Goal: Information Seeking & Learning: Learn about a topic

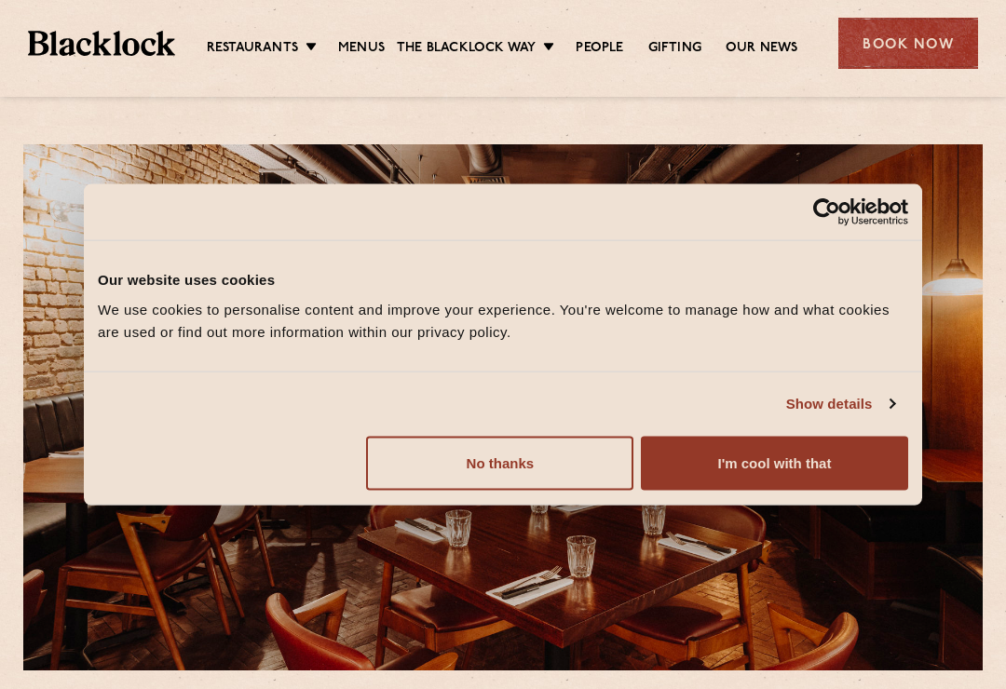
click at [776, 463] on button "I'm cool with that" at bounding box center [774, 463] width 267 height 54
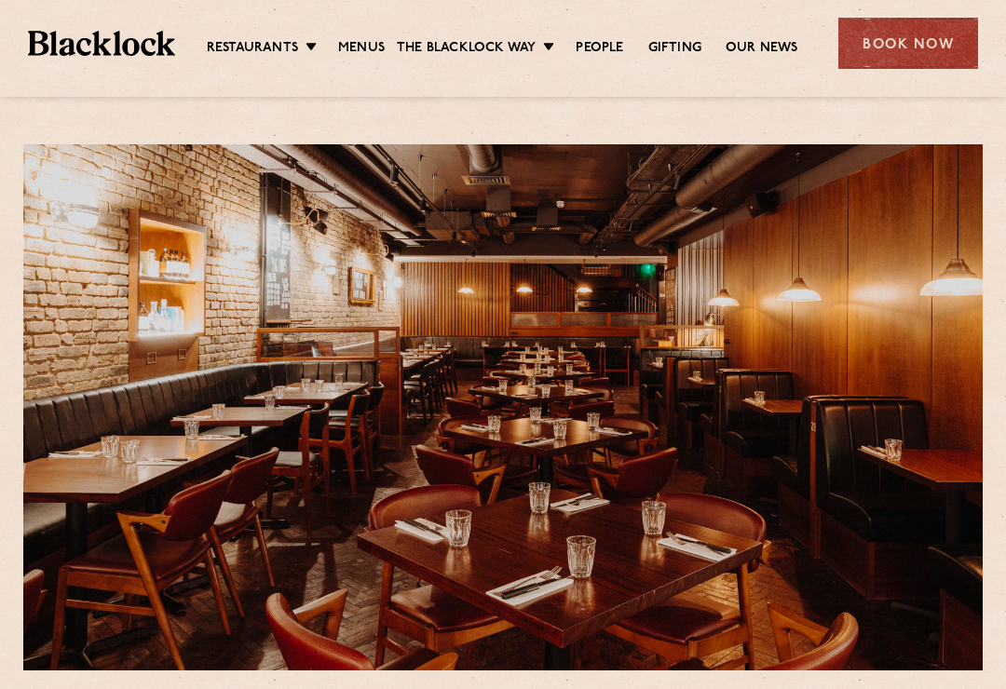
click at [372, 53] on link "Menus" at bounding box center [361, 48] width 47 height 19
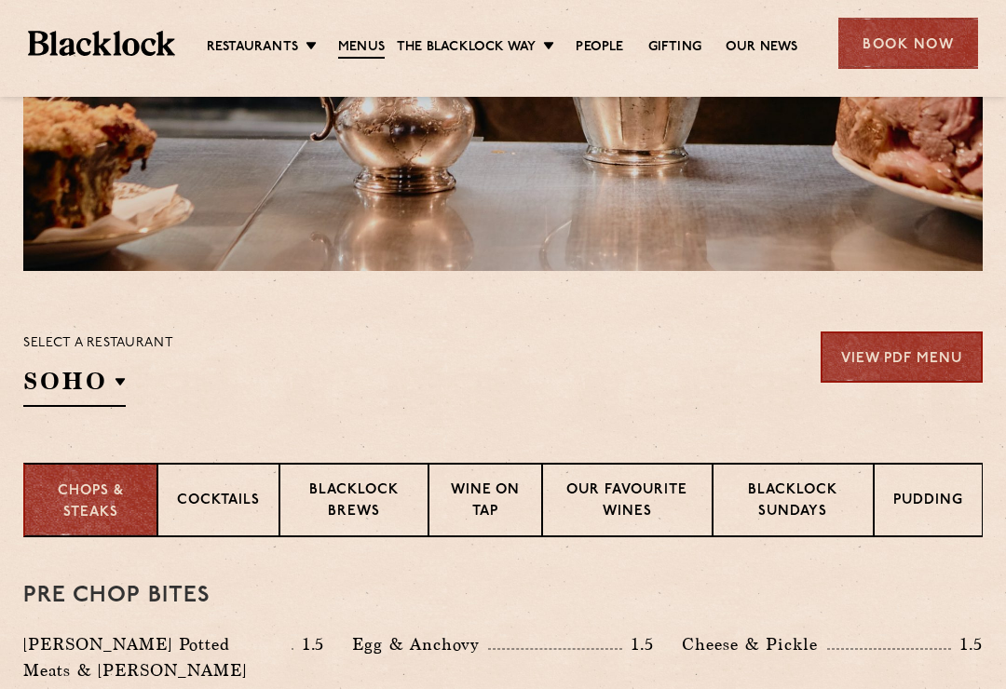
scroll to position [393, 0]
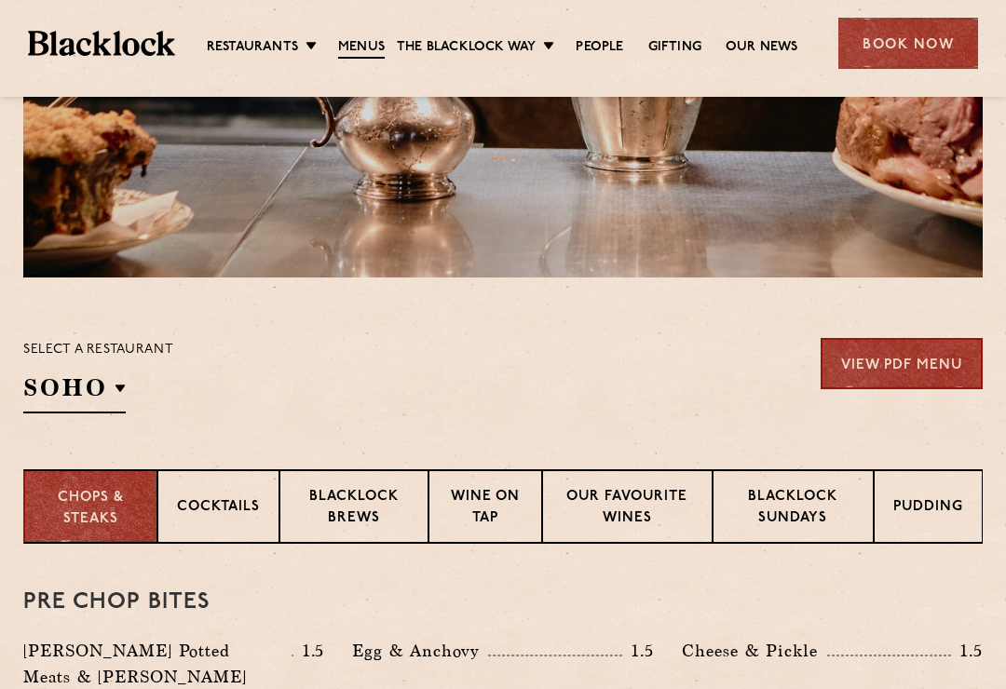
click at [313, 577] on div "Pre Chop Bites [PERSON_NAME] Potted Meats & Kimchi 1.5 Egg & Anchovy 1.5 [PERSO…" at bounding box center [502, 639] width 959 height 190
click at [128, 396] on div "Select a restaurant [GEOGRAPHIC_DATA] [GEOGRAPHIC_DATA] [GEOGRAPHIC_DATA] [GEOG…" at bounding box center [98, 375] width 150 height 75
click at [0, 0] on p "Covent Garden" at bounding box center [0, 0] width 0 height 0
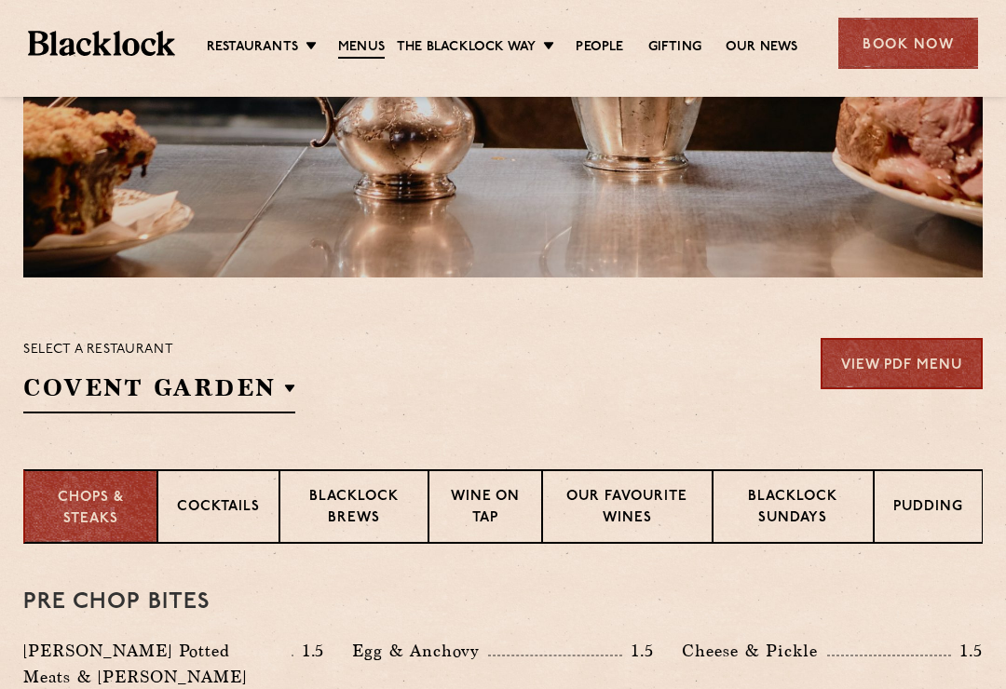
click at [0, 0] on li "Covent Garden" at bounding box center [0, 0] width 0 height 0
click at [0, 0] on p "Covent Garden" at bounding box center [0, 0] width 0 height 0
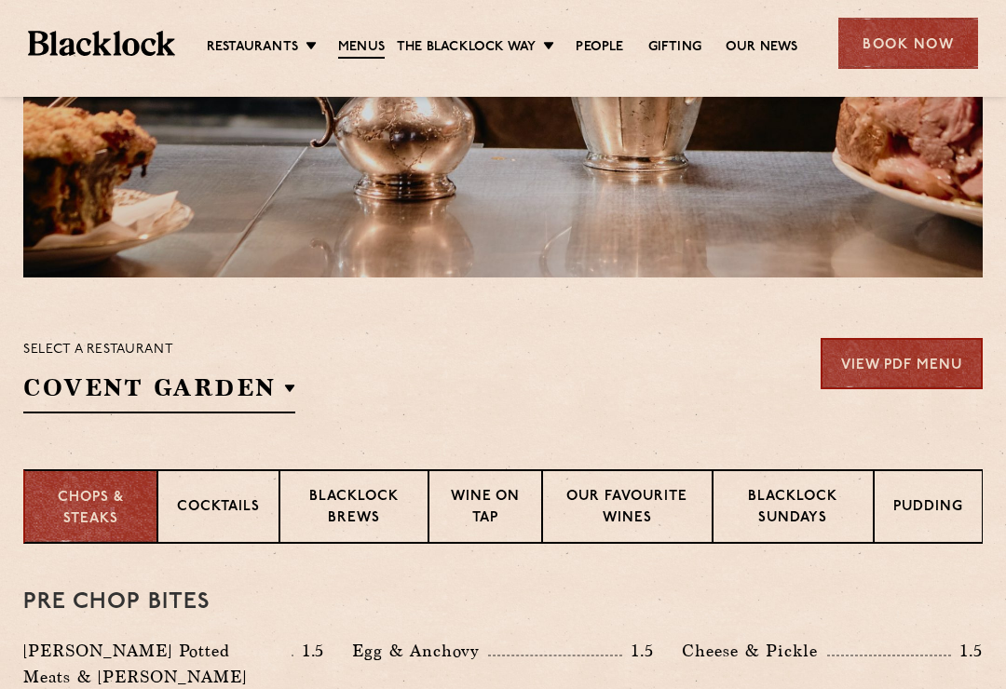
click at [0, 0] on p "Covent Garden" at bounding box center [0, 0] width 0 height 0
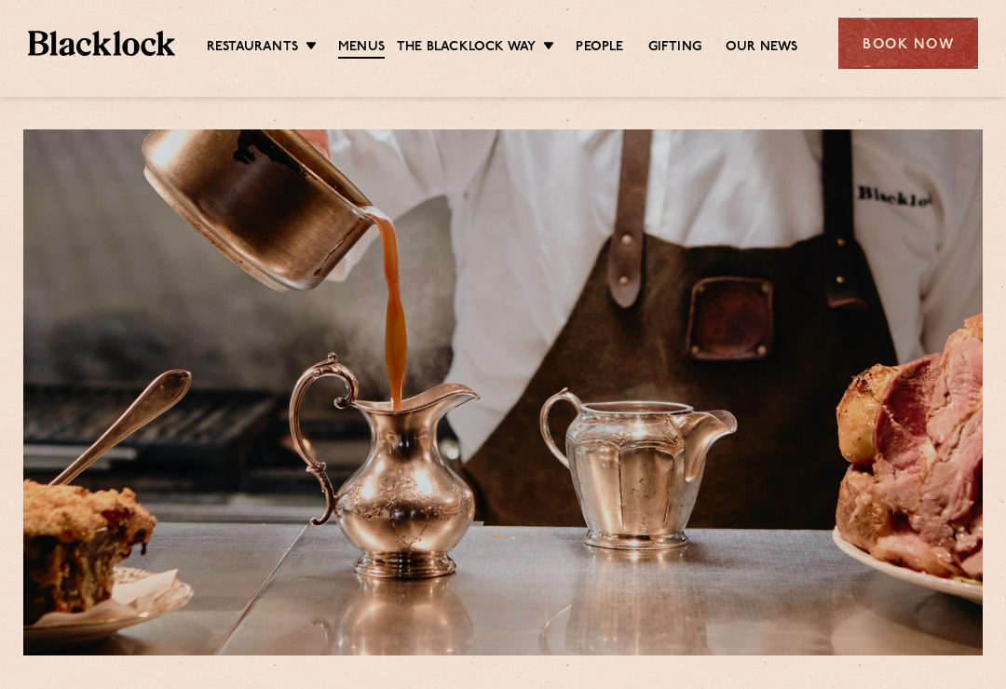
scroll to position [0, 0]
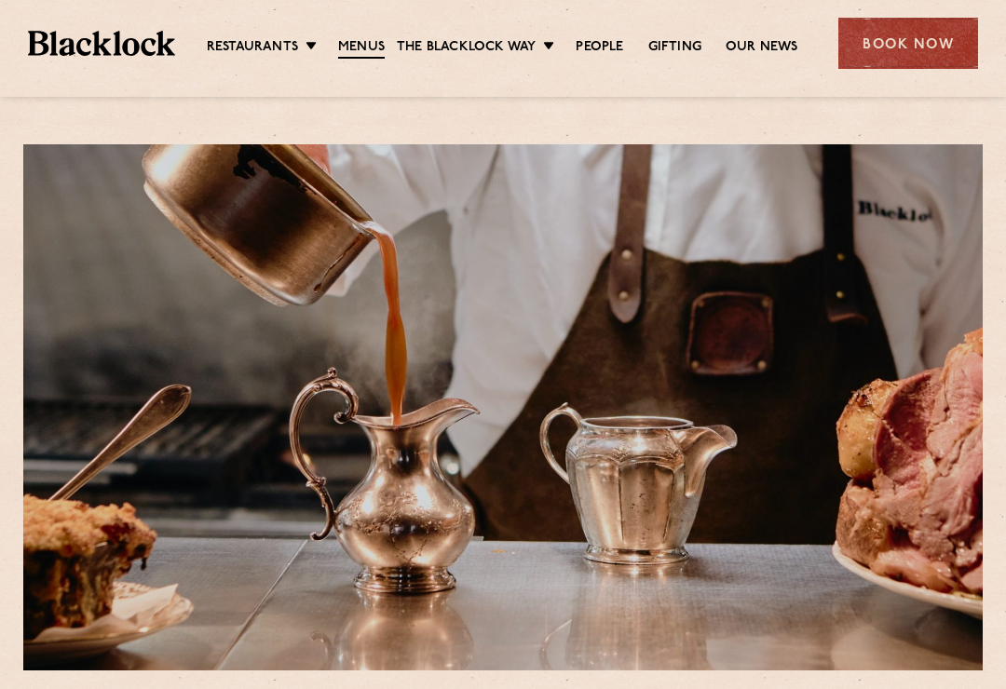
click at [547, 68] on div "Restaurants [GEOGRAPHIC_DATA] [GEOGRAPHIC_DATA] [GEOGRAPHIC_DATA] [GEOGRAPHIC_D…" at bounding box center [503, 41] width 1006 height 83
click at [524, 286] on div at bounding box center [502, 407] width 959 height 526
